Goal: Check status

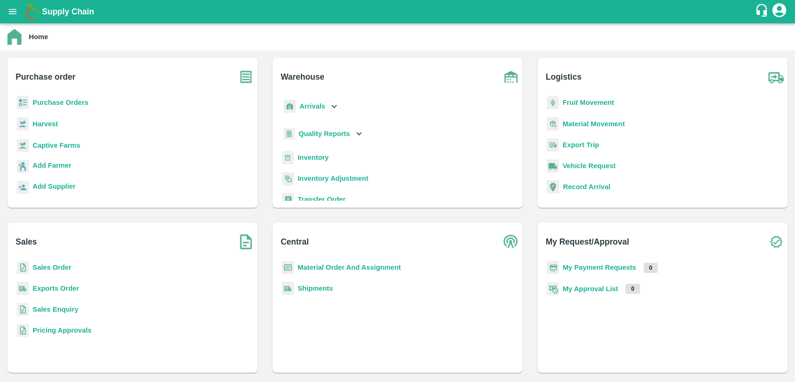
click at [306, 157] on b "Inventory" at bounding box center [313, 157] width 31 height 7
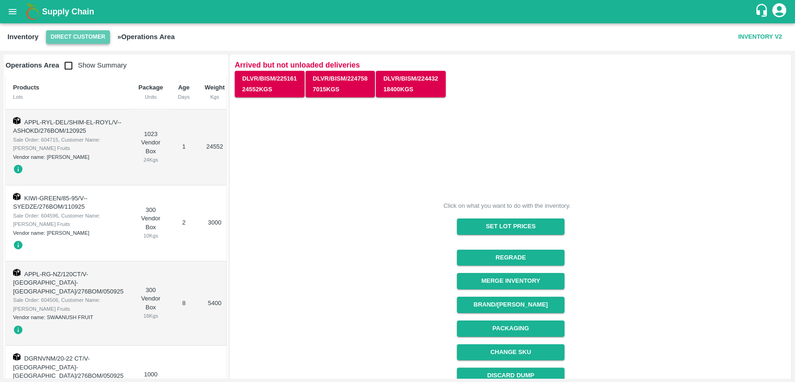
click at [89, 39] on button "Direct Customer" at bounding box center [78, 37] width 64 height 14
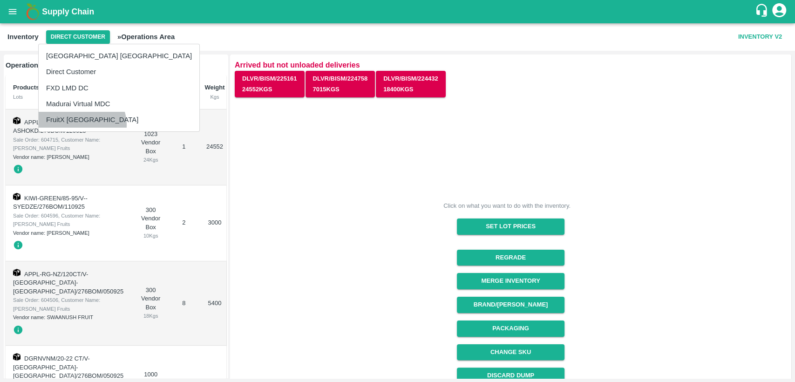
click at [82, 125] on li "FruitX [GEOGRAPHIC_DATA]" at bounding box center [119, 120] width 161 height 16
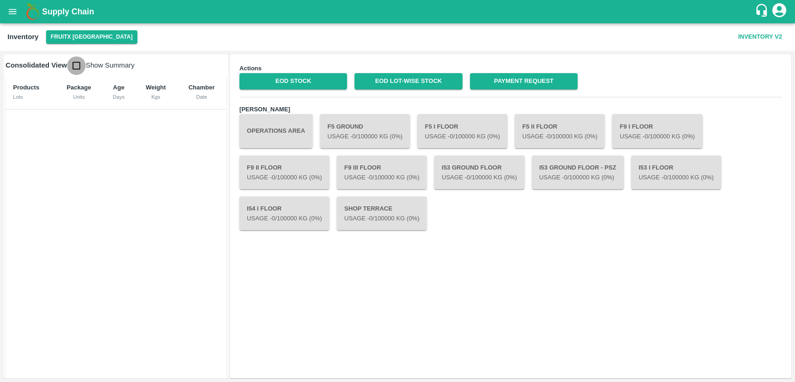
click at [78, 65] on input "checkbox" at bounding box center [76, 65] width 19 height 19
checkbox input "true"
click at [322, 86] on link "EOD Stock" at bounding box center [293, 81] width 108 height 16
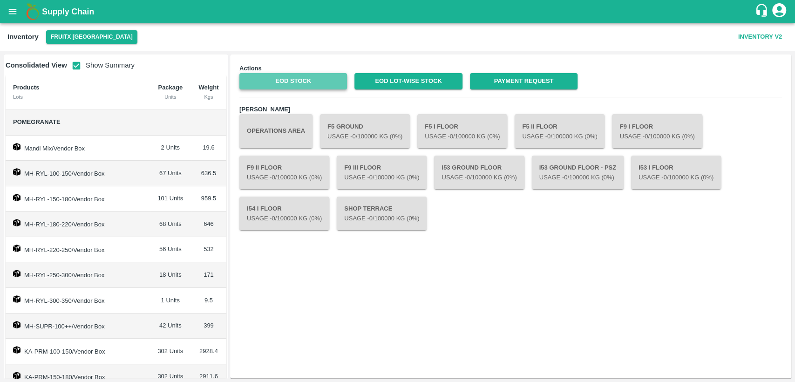
click at [314, 76] on link "EOD Stock" at bounding box center [293, 81] width 108 height 16
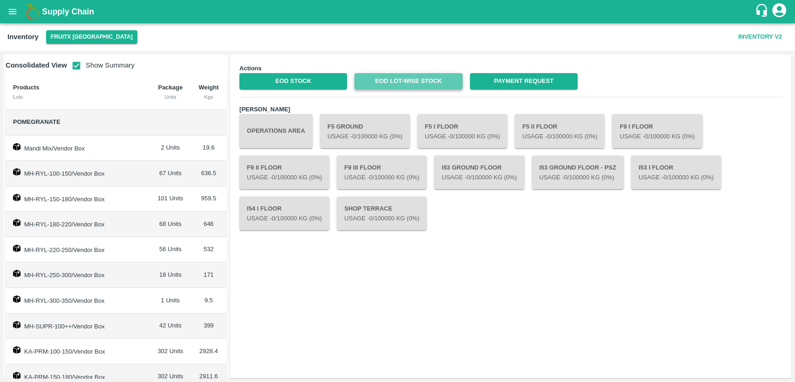
click at [425, 80] on link "EOD Lot-wise Stock" at bounding box center [408, 81] width 108 height 16
